Goal: Complete application form: Complete application form

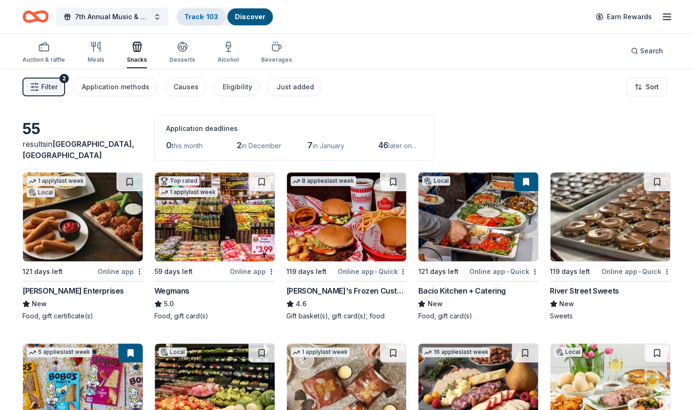
click at [181, 13] on div "Track · 103" at bounding box center [201, 16] width 49 height 17
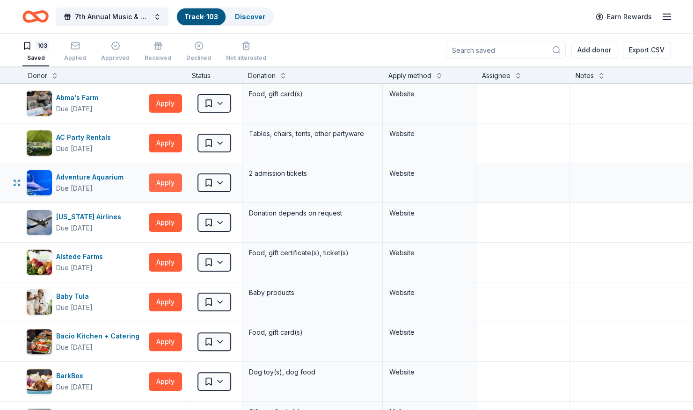
click at [167, 180] on button "Apply" at bounding box center [165, 183] width 33 height 19
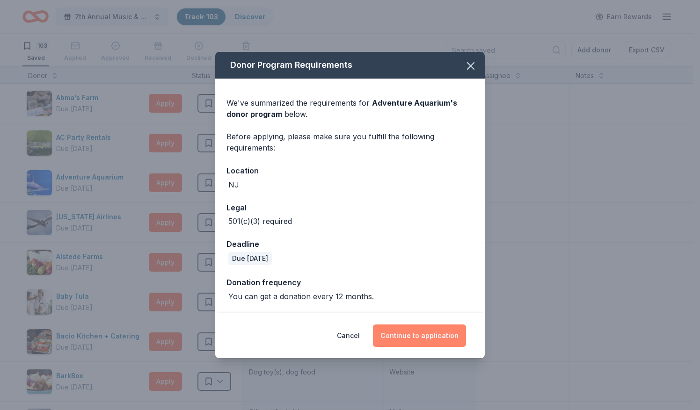
click at [408, 331] on button "Continue to application" at bounding box center [419, 336] width 93 height 22
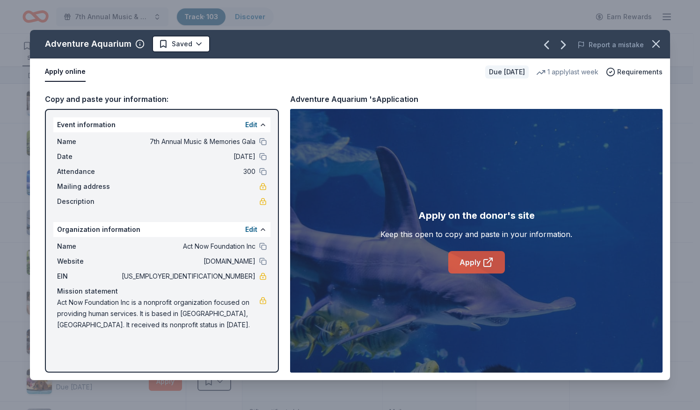
click at [467, 266] on link "Apply" at bounding box center [476, 262] width 57 height 22
click at [271, 21] on div "Adventure Aquarium Saved Report a mistake Apply online Due [DATE] 1 apply last …" at bounding box center [350, 205] width 700 height 410
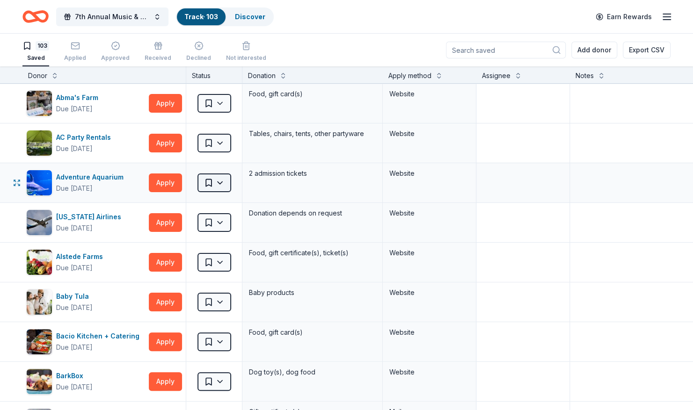
click at [226, 186] on html "7th Annual Music & Memories Gala Track · 103 Discover Earn Rewards 103 Saved Ap…" at bounding box center [346, 205] width 693 height 410
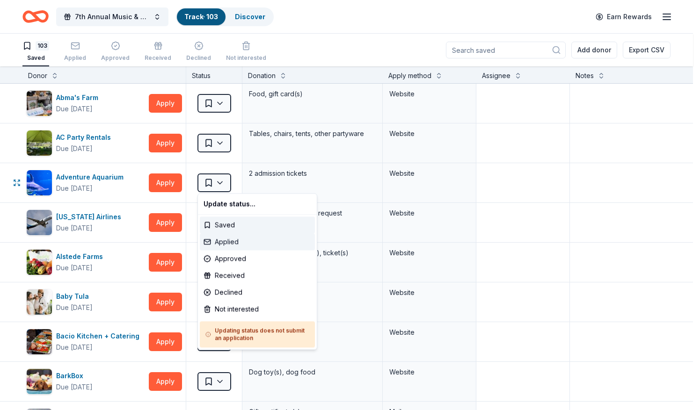
click at [217, 243] on div "Applied" at bounding box center [257, 242] width 115 height 17
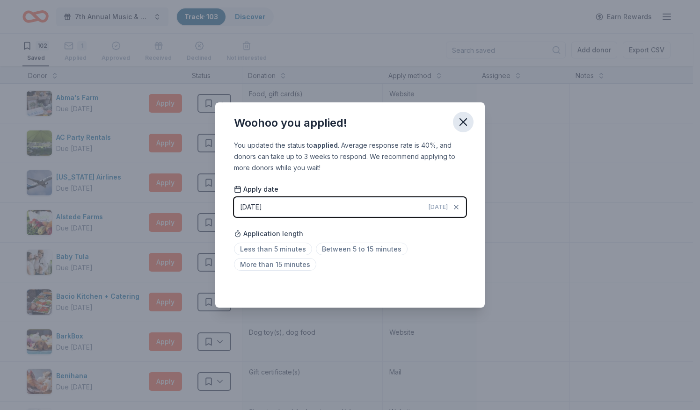
click at [467, 127] on icon "button" at bounding box center [463, 122] width 13 height 13
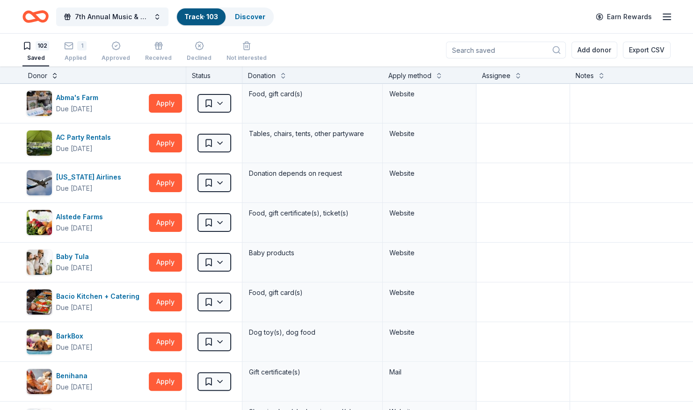
click at [55, 75] on button at bounding box center [54, 74] width 7 height 9
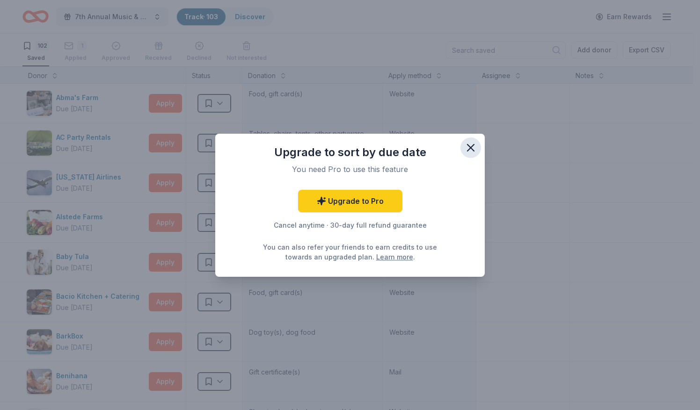
click at [466, 149] on icon "button" at bounding box center [470, 147] width 13 height 13
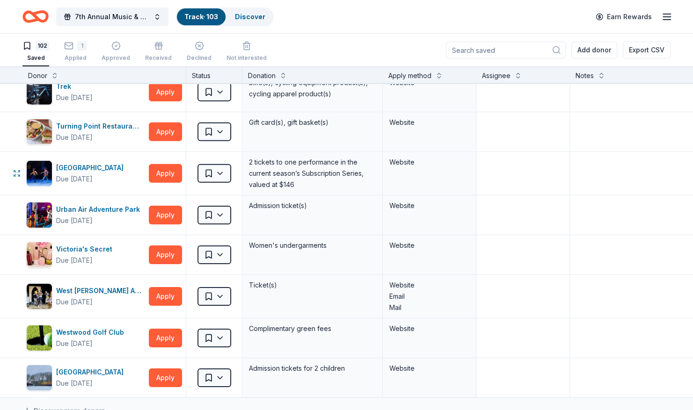
scroll to position [3923, 0]
